Goal: Entertainment & Leisure: Consume media (video, audio)

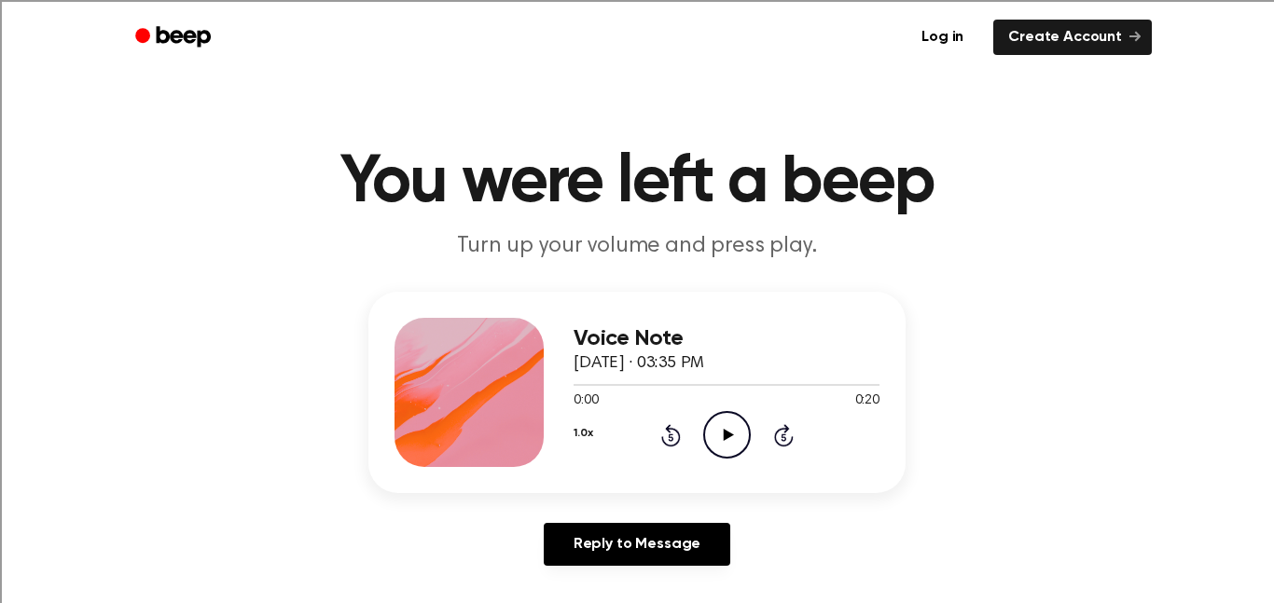
click at [730, 437] on icon "Play Audio" at bounding box center [727, 435] width 48 height 48
click at [742, 430] on icon "Play Audio" at bounding box center [727, 435] width 48 height 48
click at [718, 435] on icon "Play Audio" at bounding box center [727, 435] width 48 height 48
drag, startPoint x: 614, startPoint y: 386, endPoint x: 703, endPoint y: 385, distance: 88.6
click at [703, 385] on div at bounding box center [726, 384] width 306 height 15
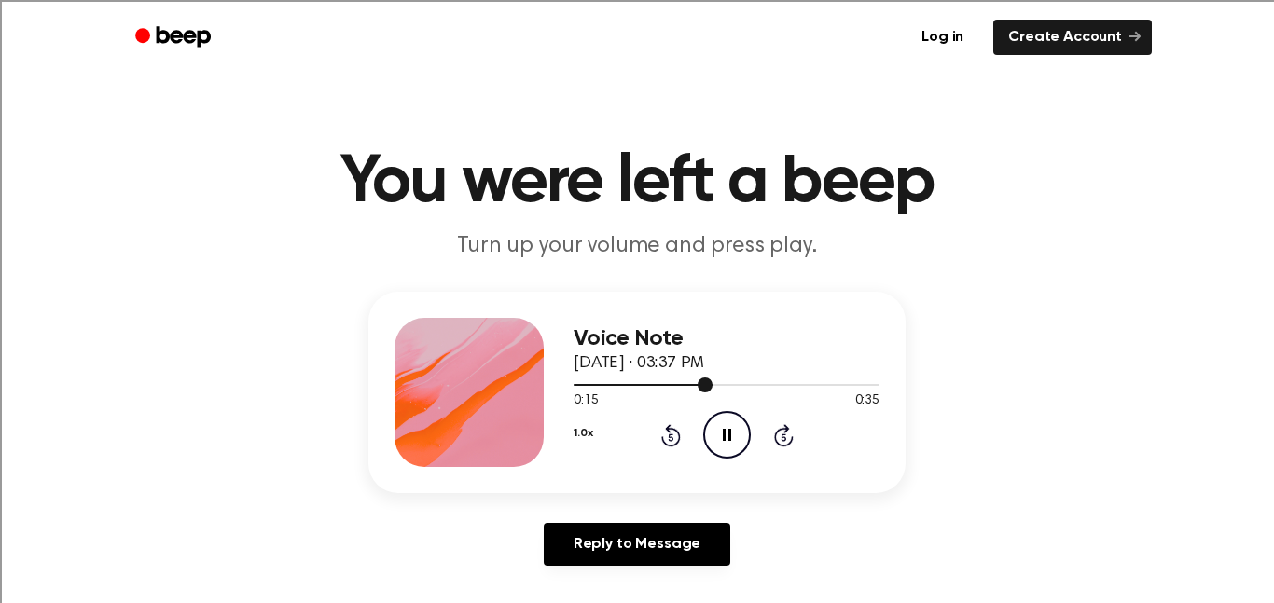
click at [785, 387] on div at bounding box center [726, 384] width 306 height 15
click at [724, 423] on icon "Play Audio" at bounding box center [727, 435] width 48 height 48
click at [721, 434] on icon "Play Audio" at bounding box center [727, 435] width 48 height 48
